Goal: Find specific page/section

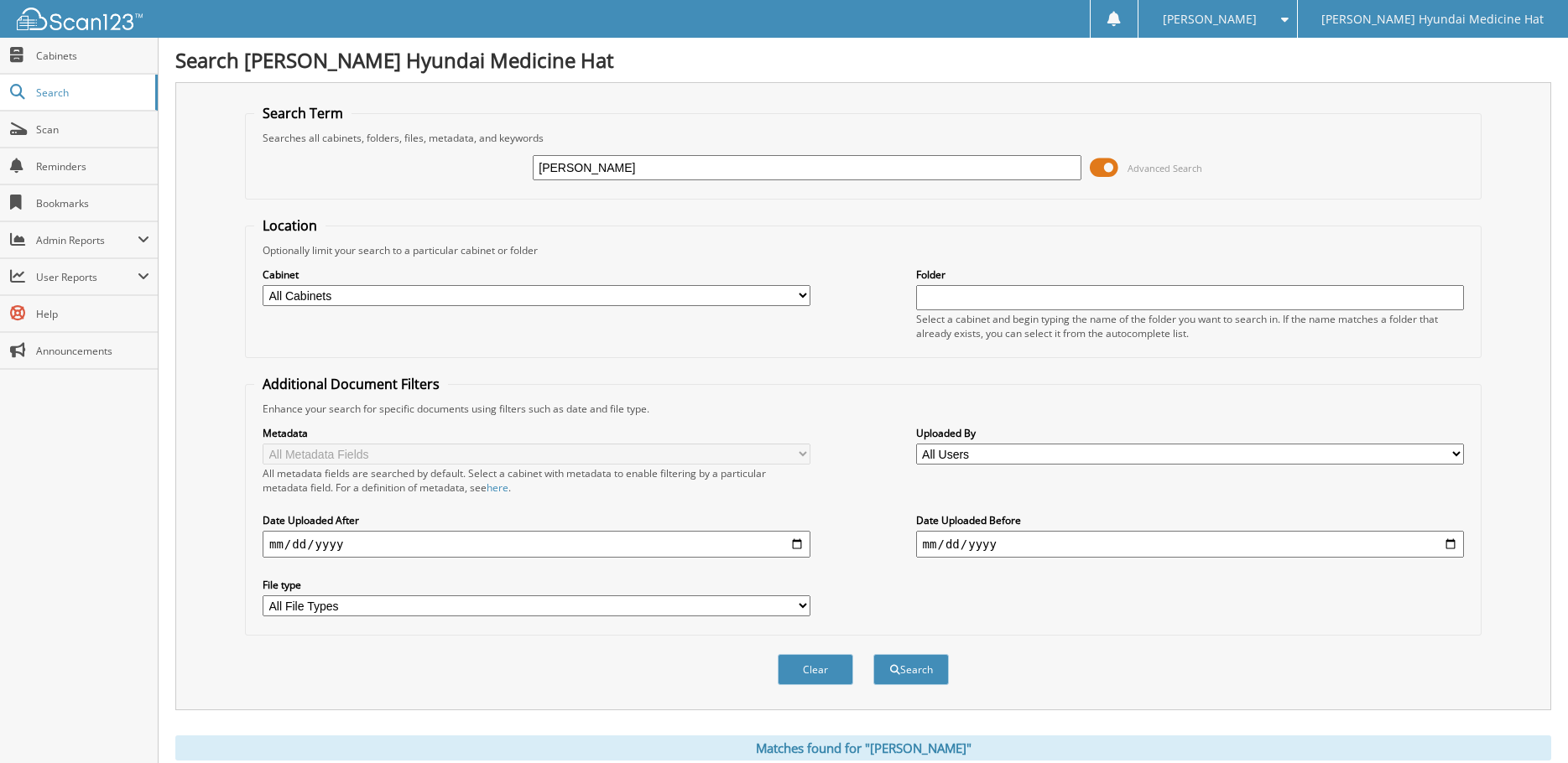
drag, startPoint x: 593, startPoint y: 176, endPoint x: 514, endPoint y: 156, distance: 81.5
click at [514, 156] on div "[PERSON_NAME] Advanced Search" at bounding box center [863, 168] width 1218 height 45
type input "[PERSON_NAME]"
click at [891, 676] on button "Search" at bounding box center [911, 670] width 76 height 31
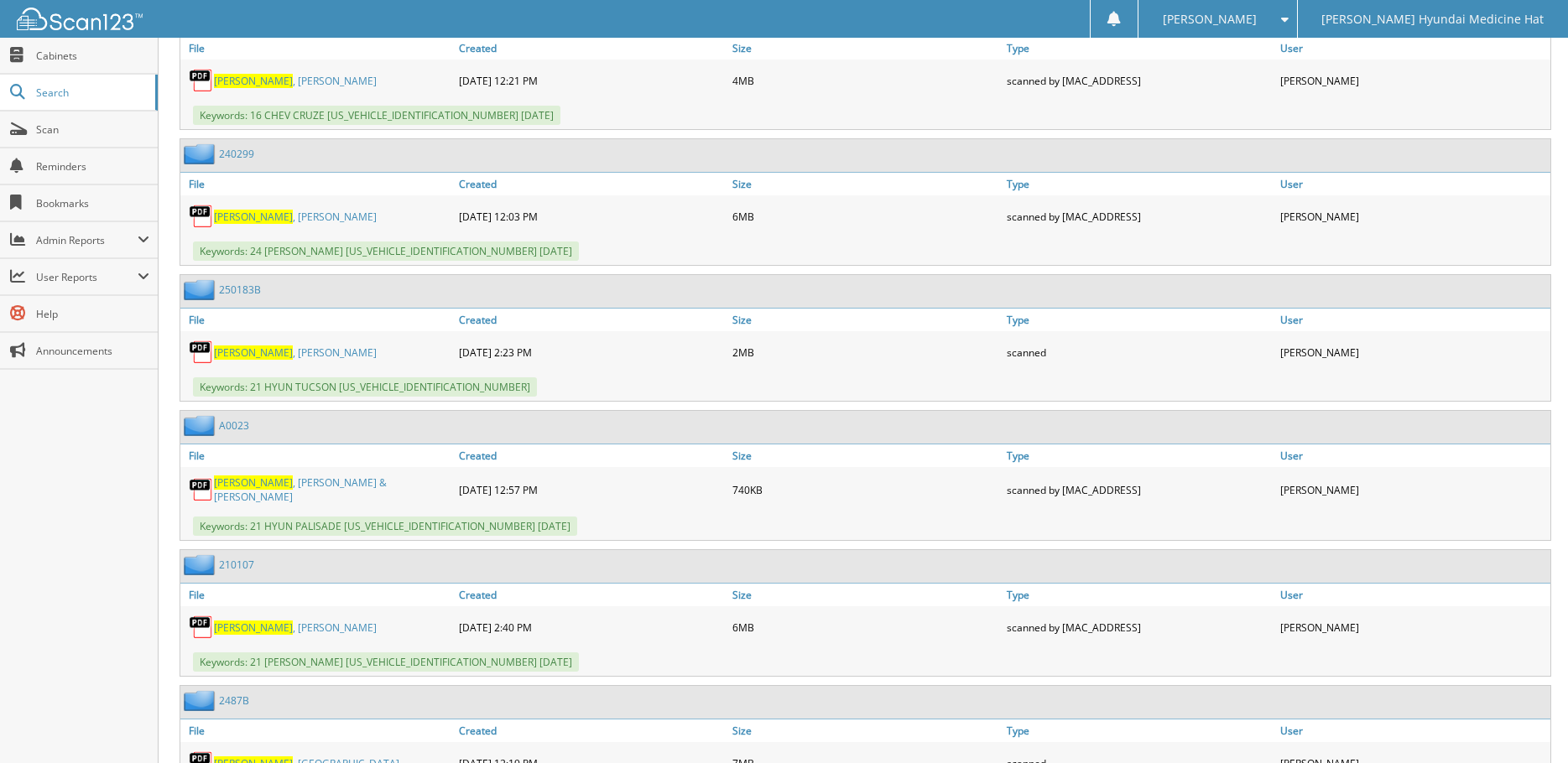
scroll to position [1258, 0]
click at [220, 484] on span "[PERSON_NAME]" at bounding box center [253, 482] width 79 height 14
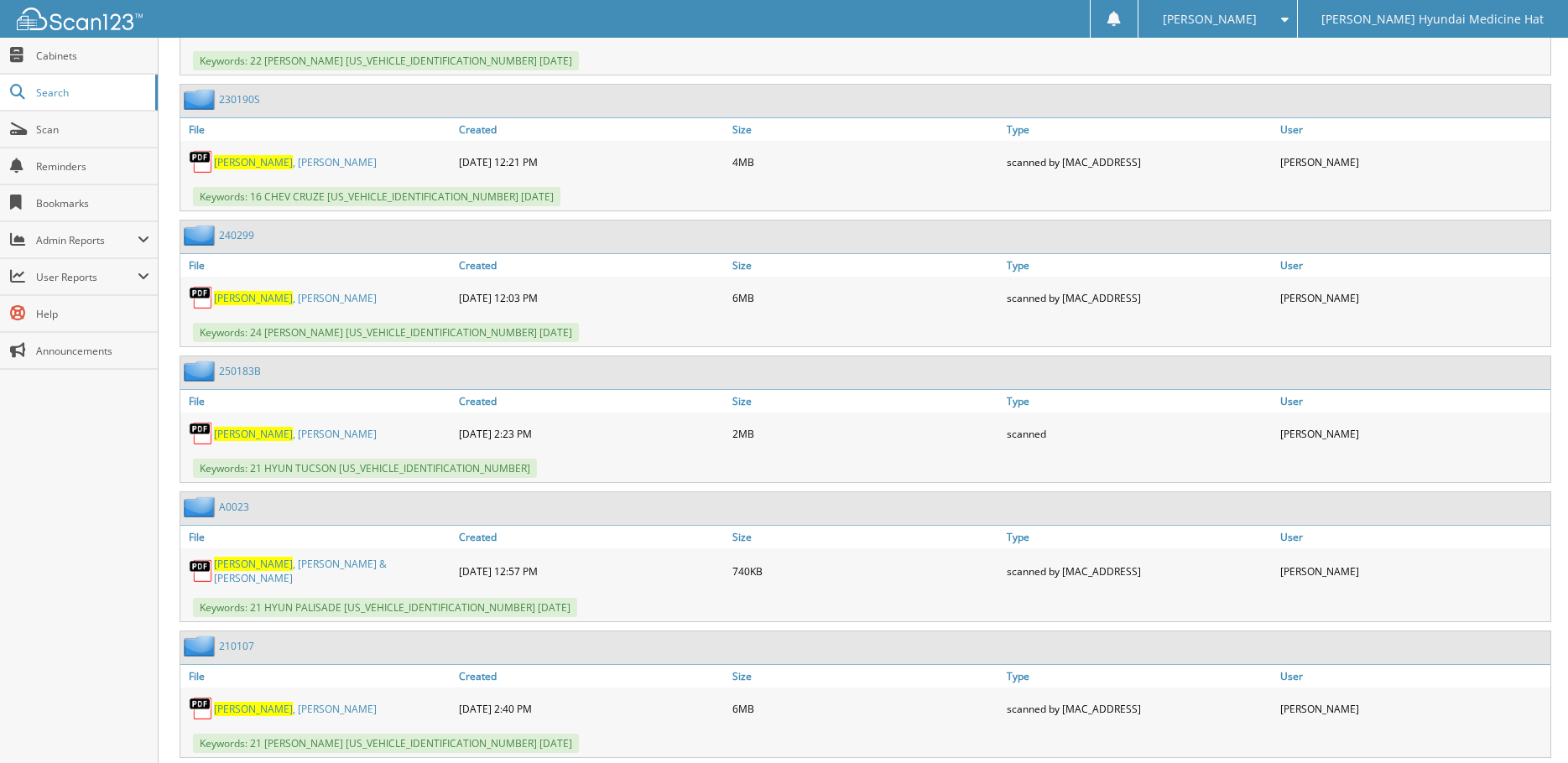
scroll to position [1175, 0]
